Goal: Browse casually

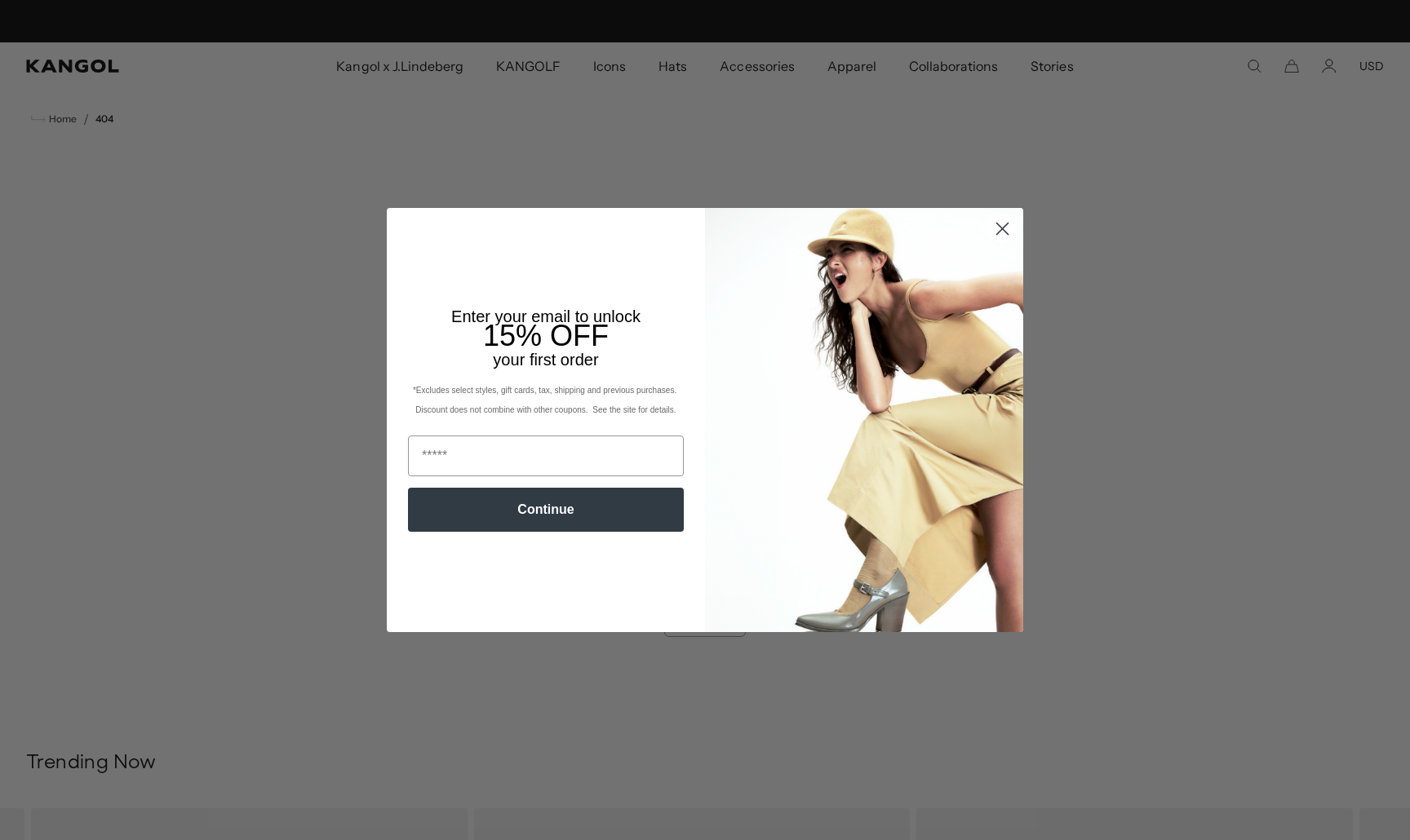
scroll to position [0, 337]
